Goal: Information Seeking & Learning: Learn about a topic

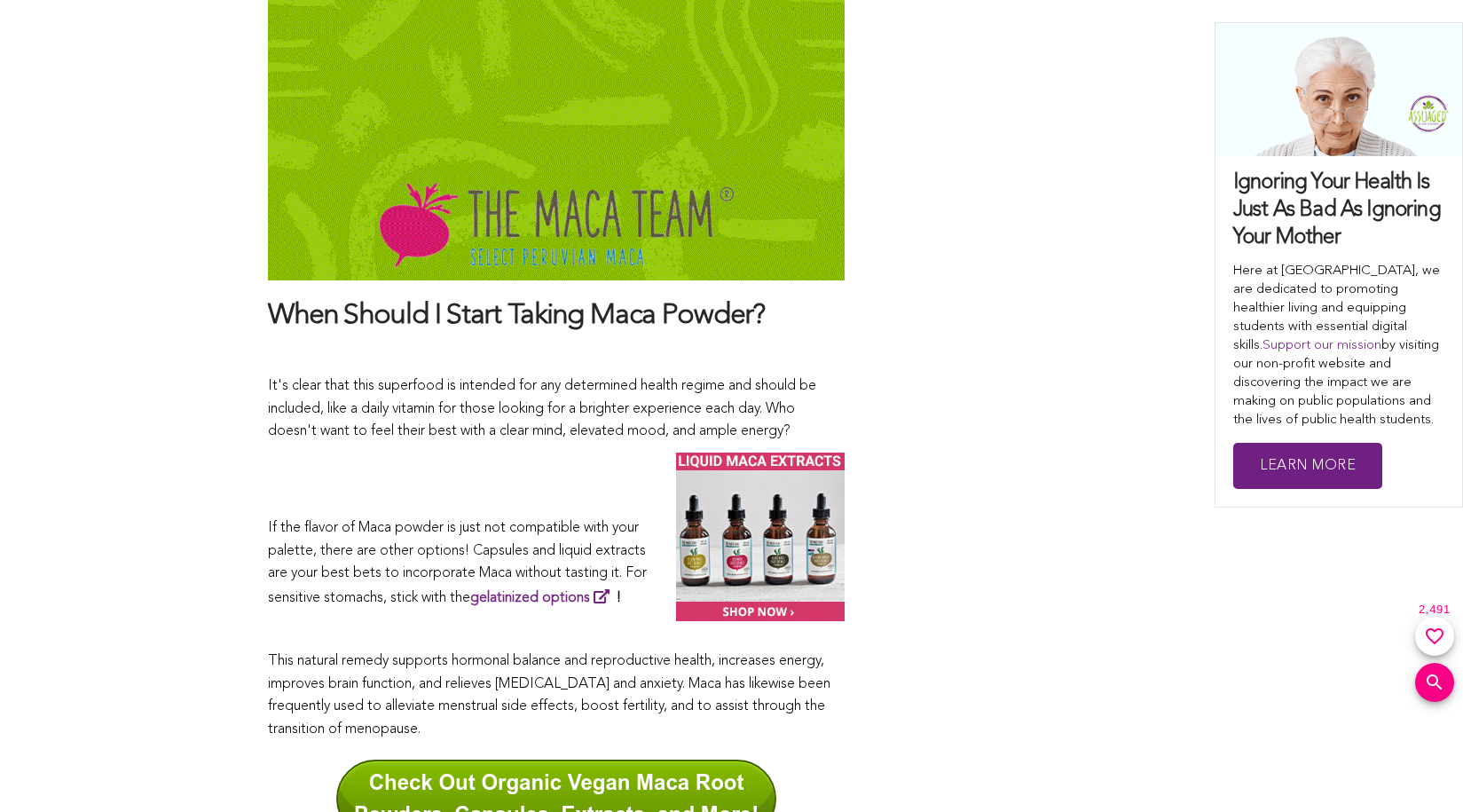
scroll to position [9196, 0]
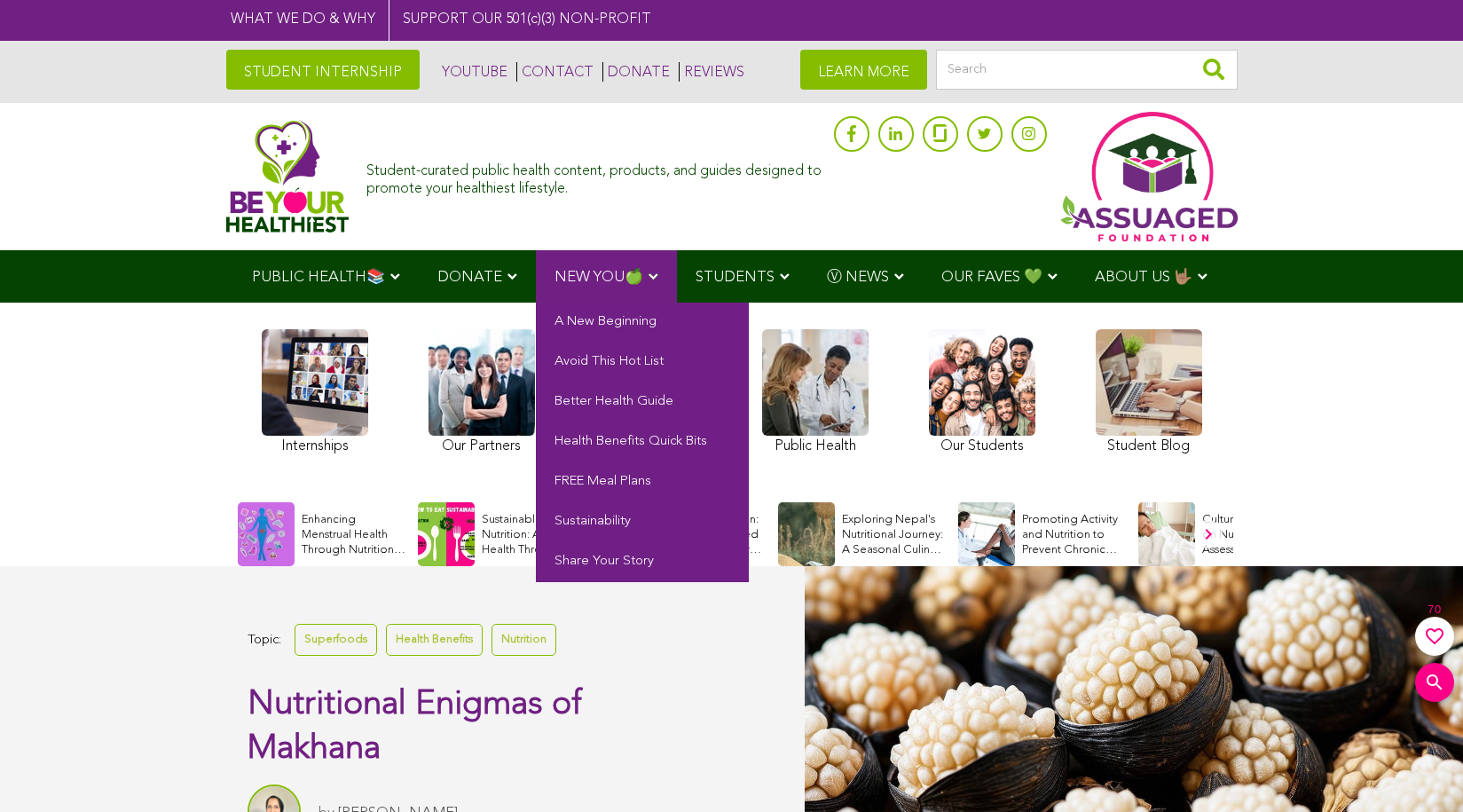
click at [603, 275] on span "NEW YOU🍏" at bounding box center [598, 278] width 89 height 15
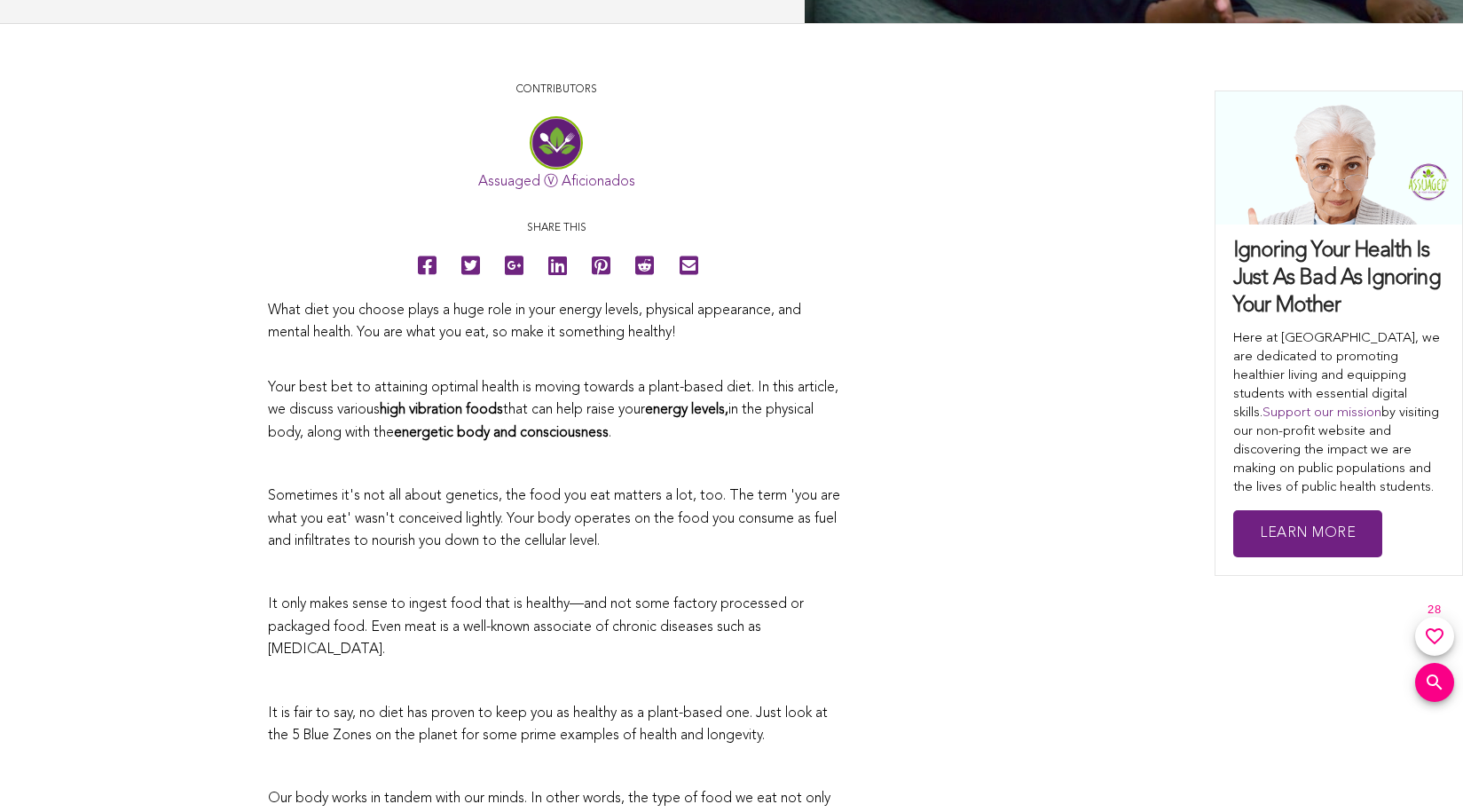
scroll to position [46, 0]
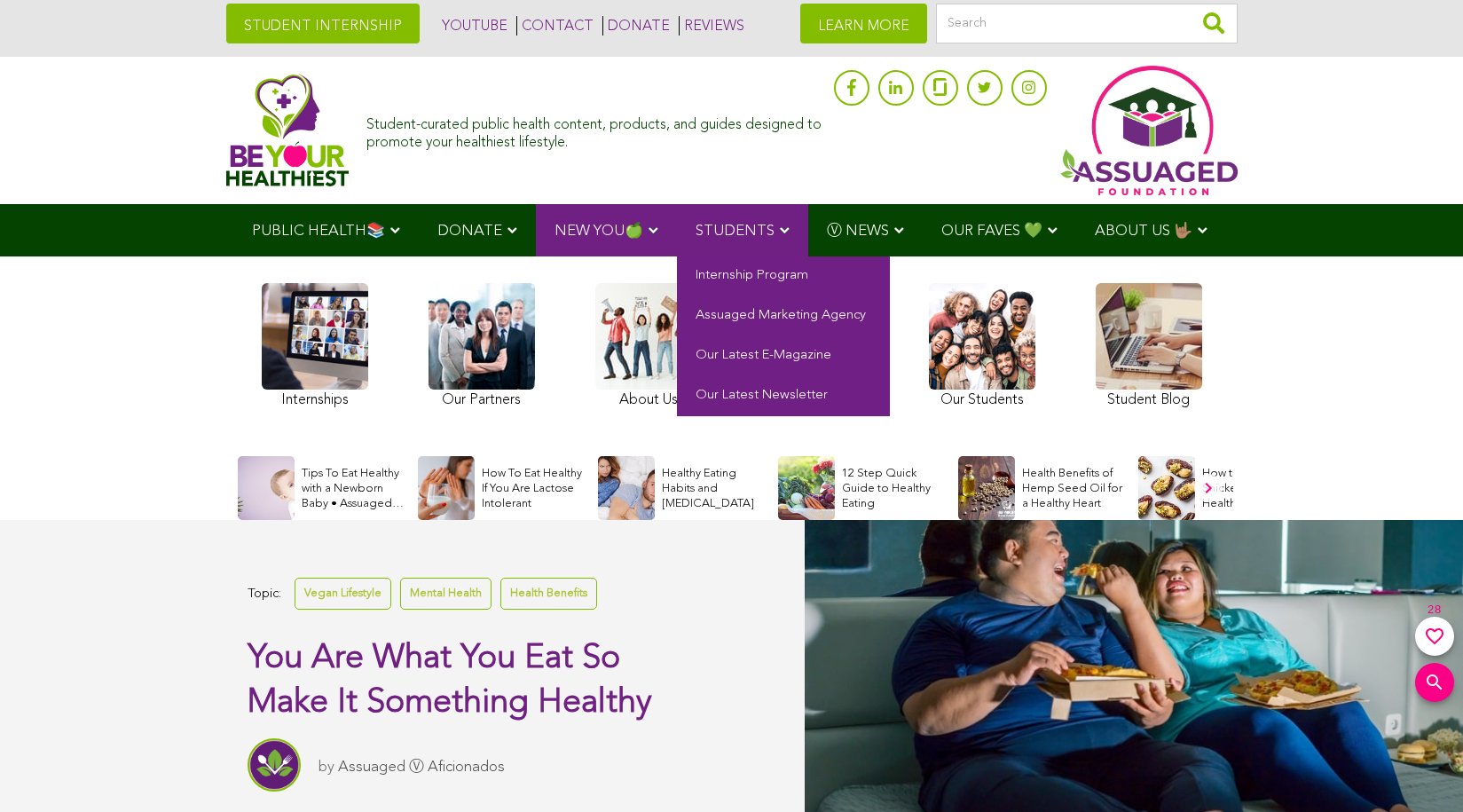
click at [739, 229] on span "STUDENTS" at bounding box center [735, 231] width 79 height 15
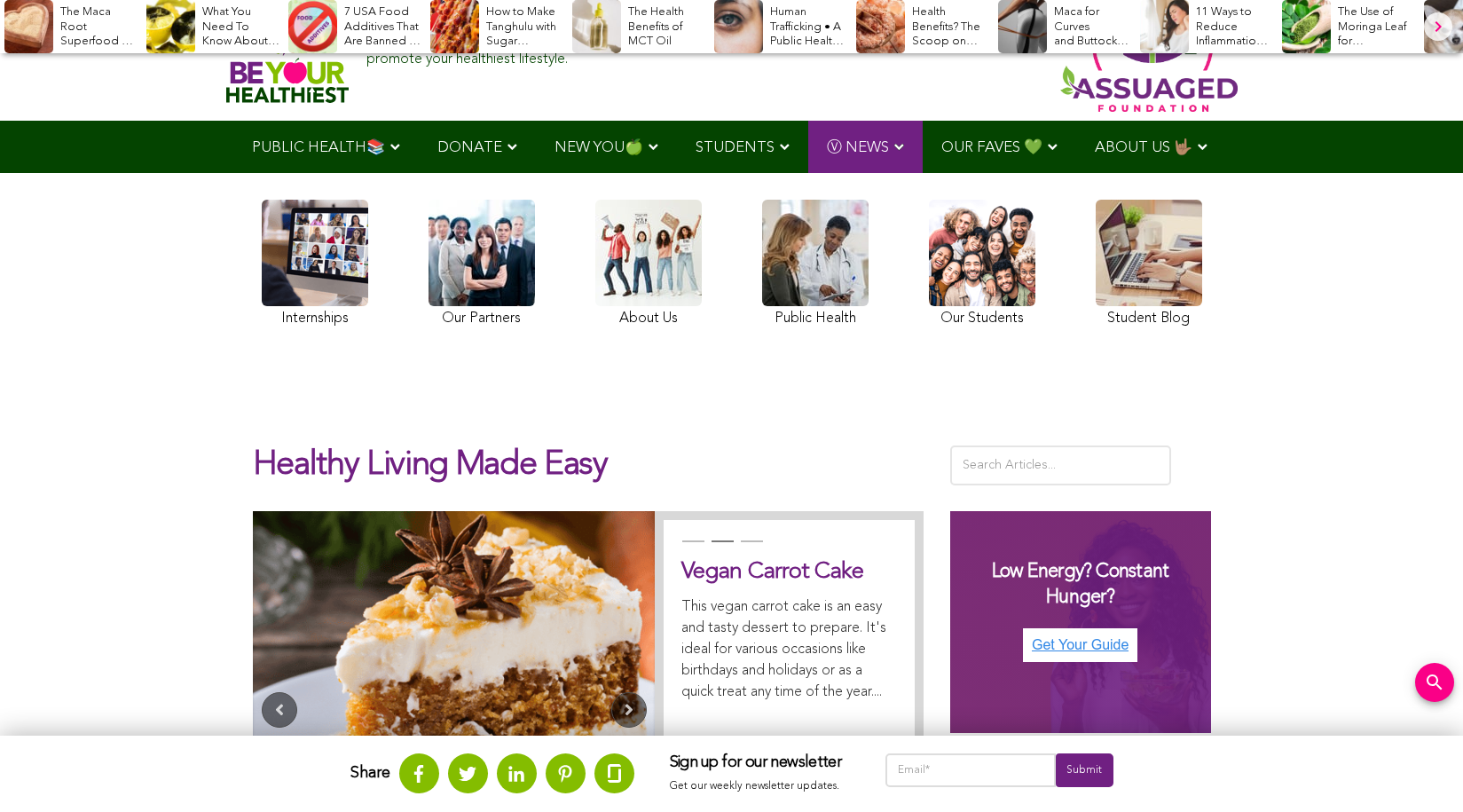
scroll to position [82, 0]
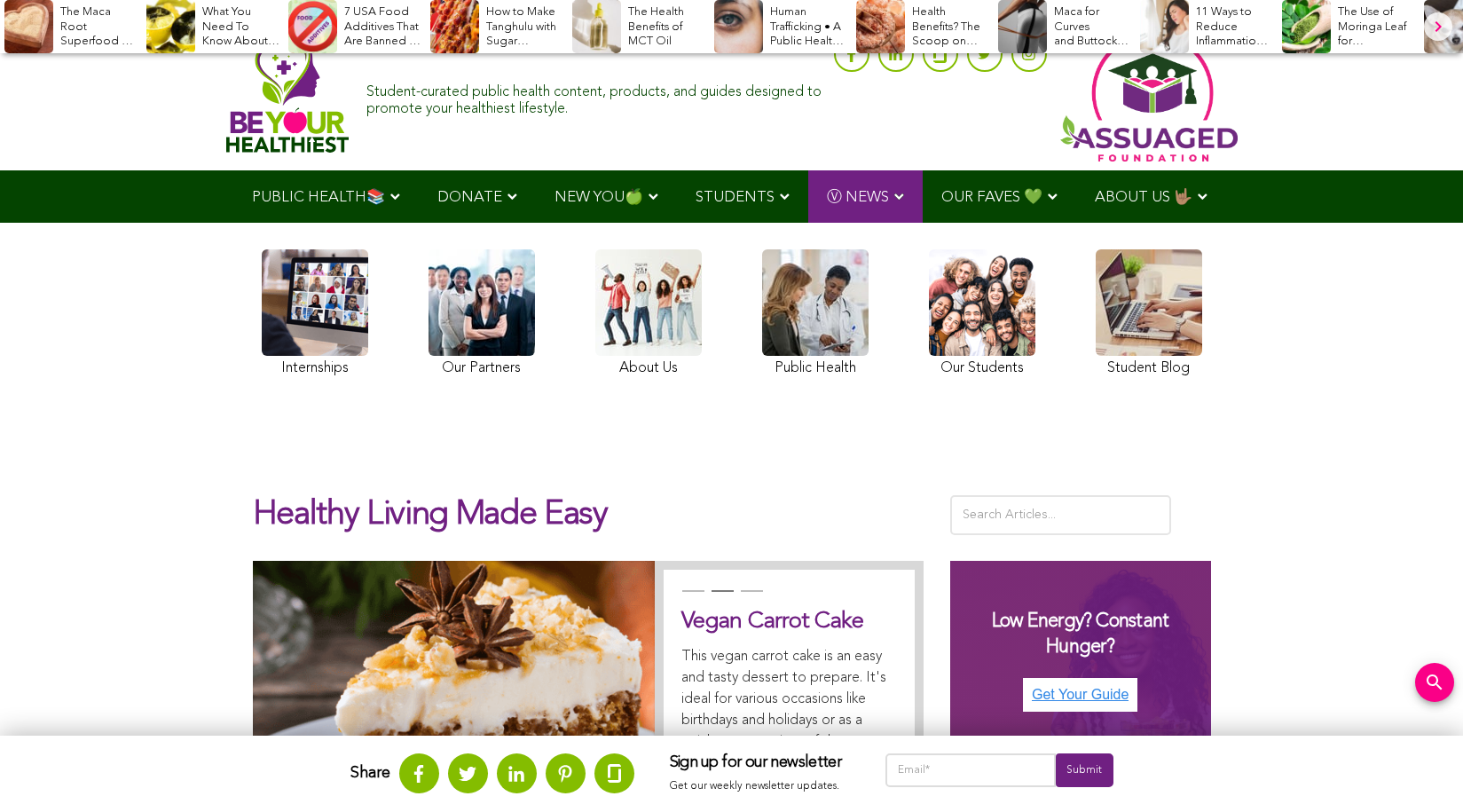
click at [314, 314] on link at bounding box center [315, 315] width 107 height 132
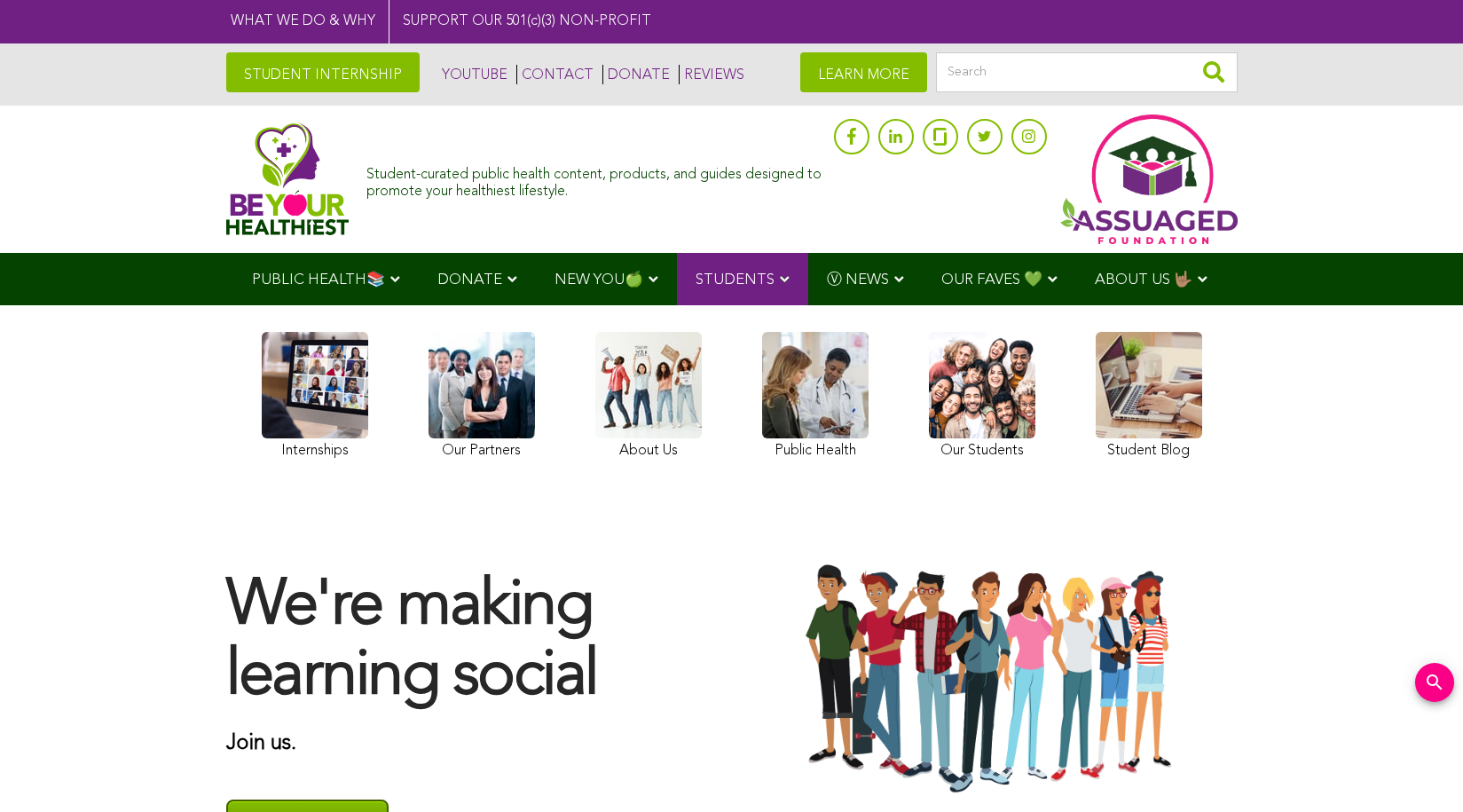
click at [1148, 396] on link at bounding box center [1149, 397] width 107 height 132
